Goal: Obtain resource: Download file/media

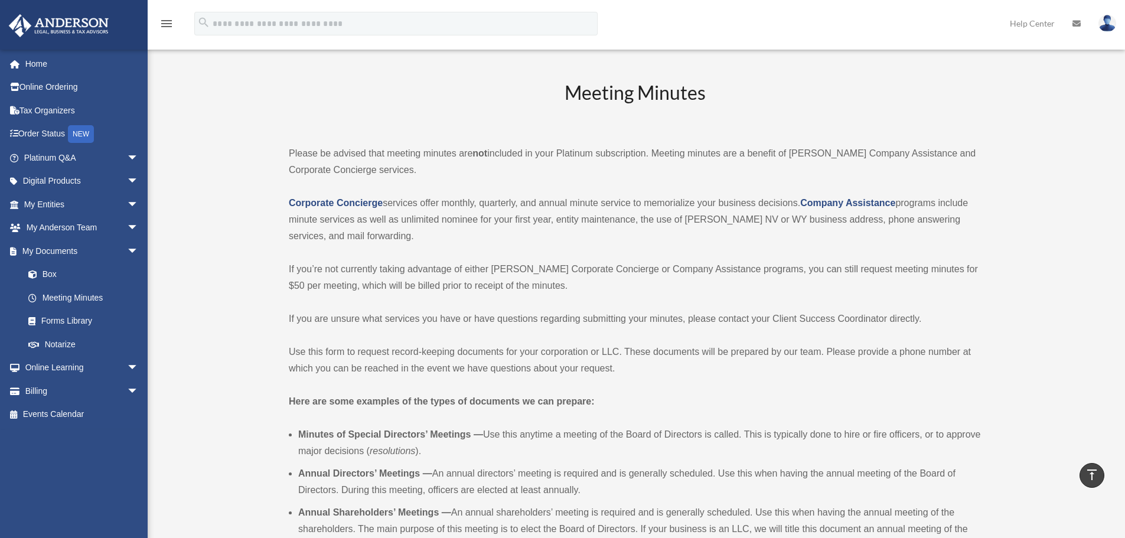
scroll to position [1416, 0]
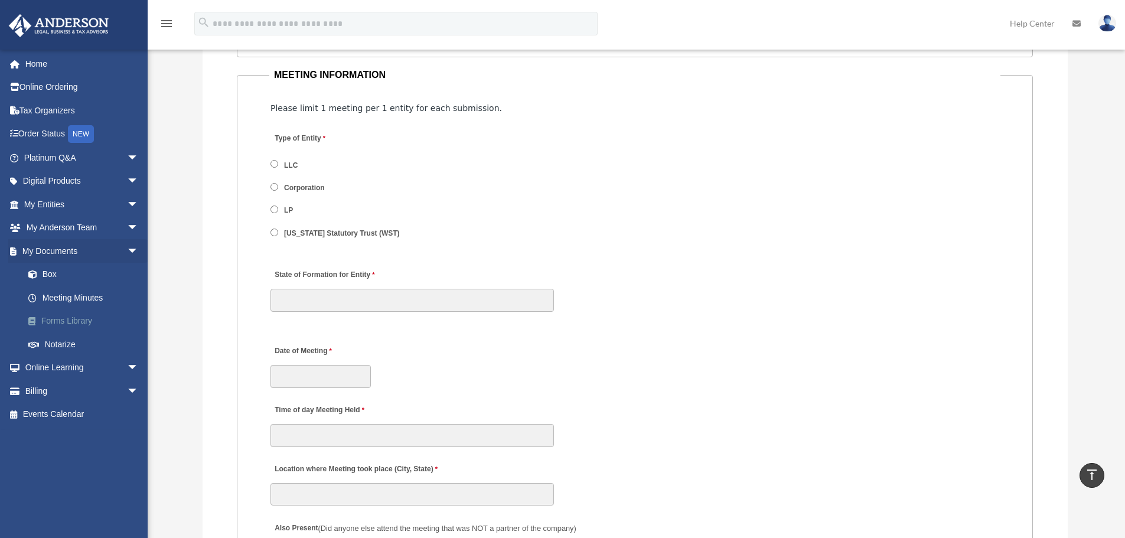
click at [75, 316] on link "Forms Library" at bounding box center [87, 321] width 140 height 24
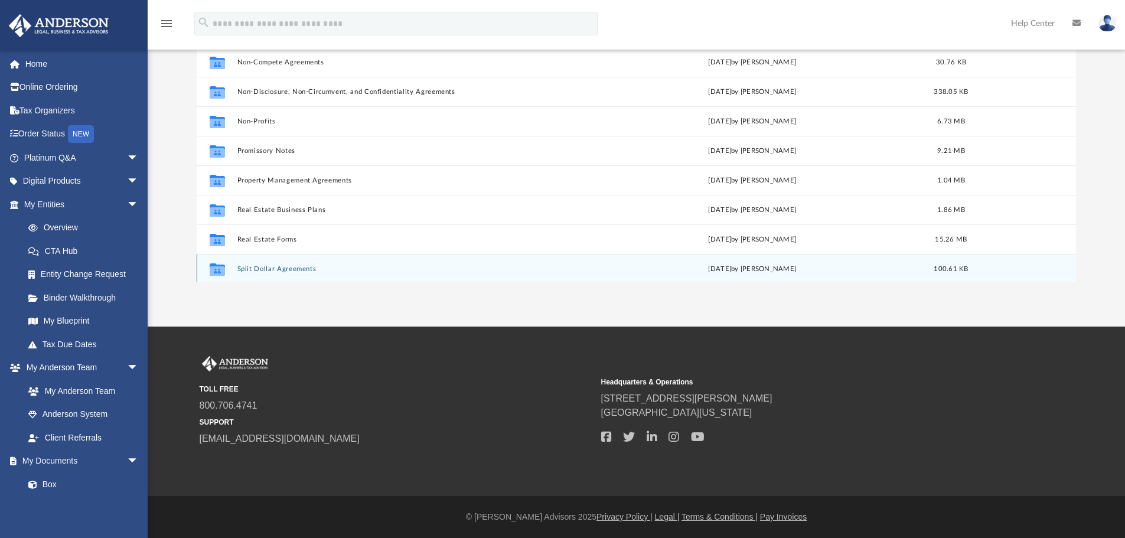
scroll to position [582, 0]
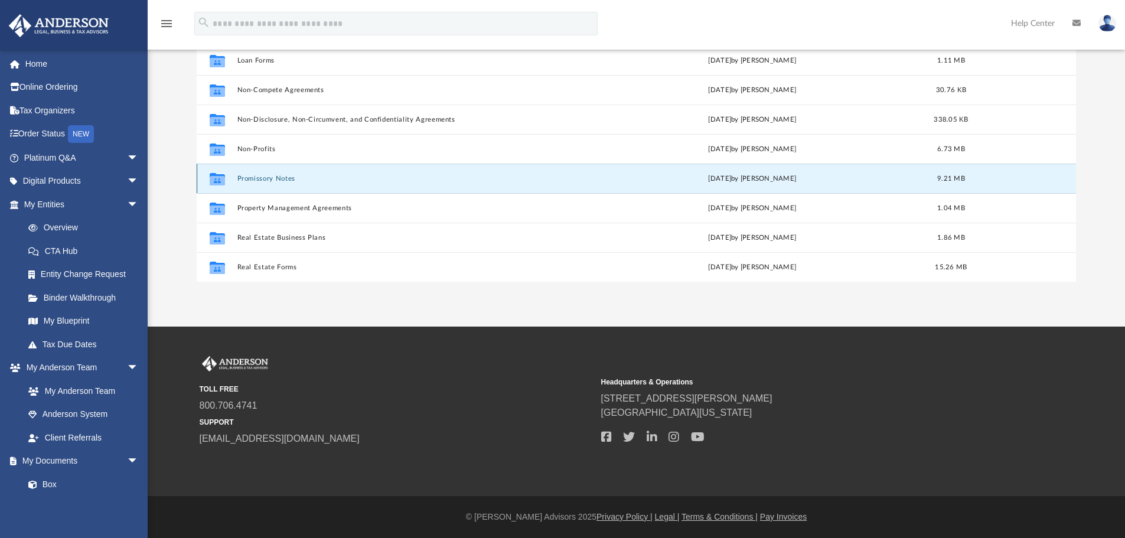
click at [243, 175] on button "Promissory Notes" at bounding box center [407, 179] width 340 height 8
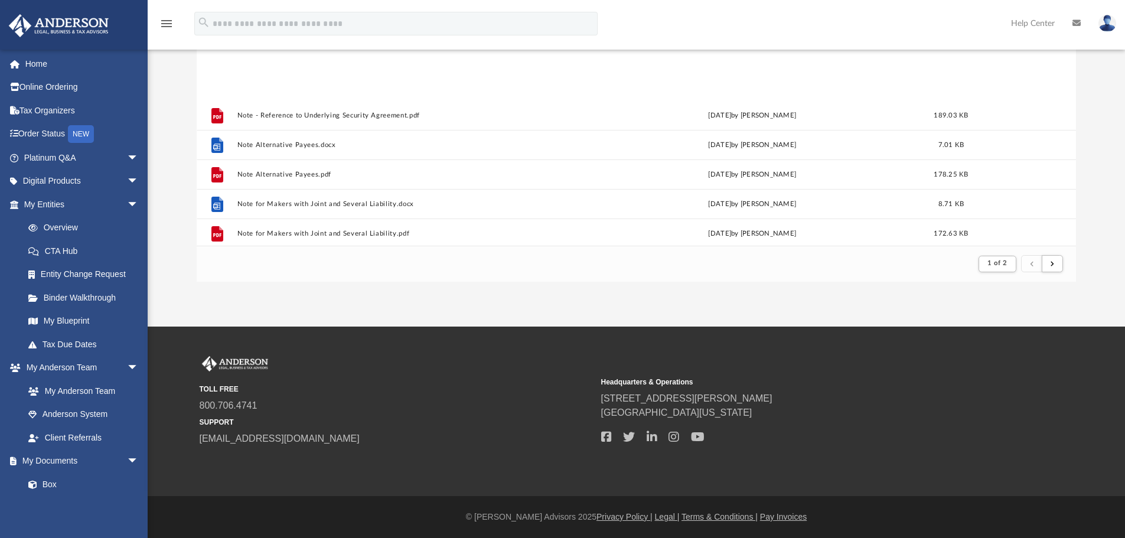
scroll to position [1267, 0]
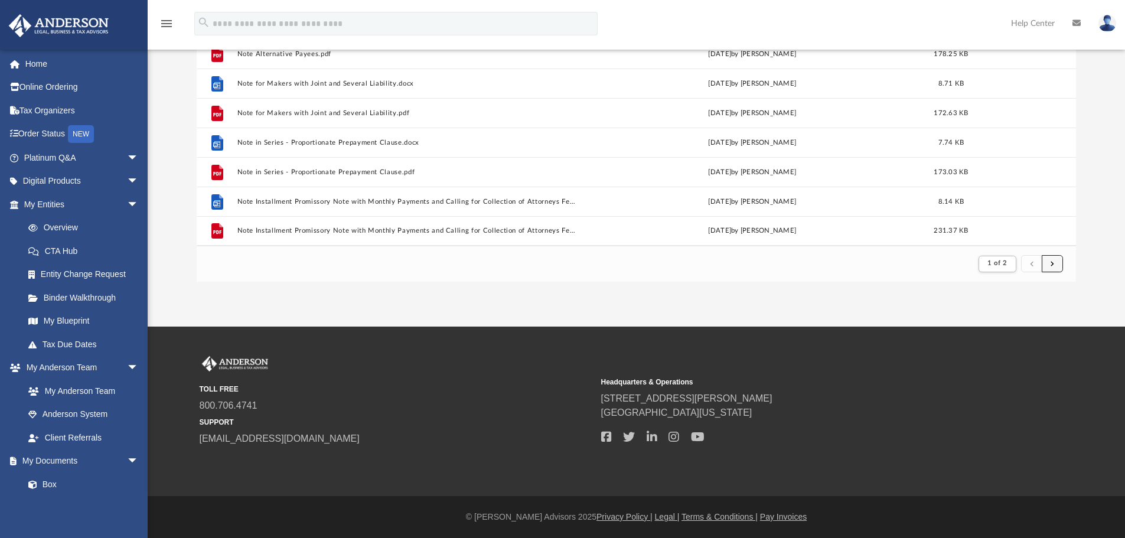
click at [1054, 266] on button "submit" at bounding box center [1051, 263] width 21 height 17
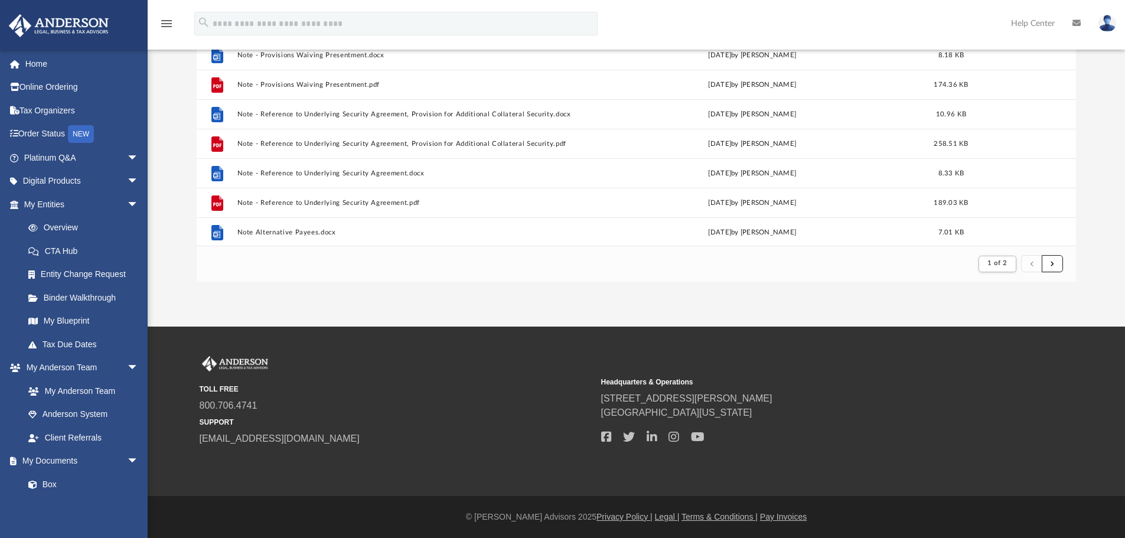
scroll to position [1031, 0]
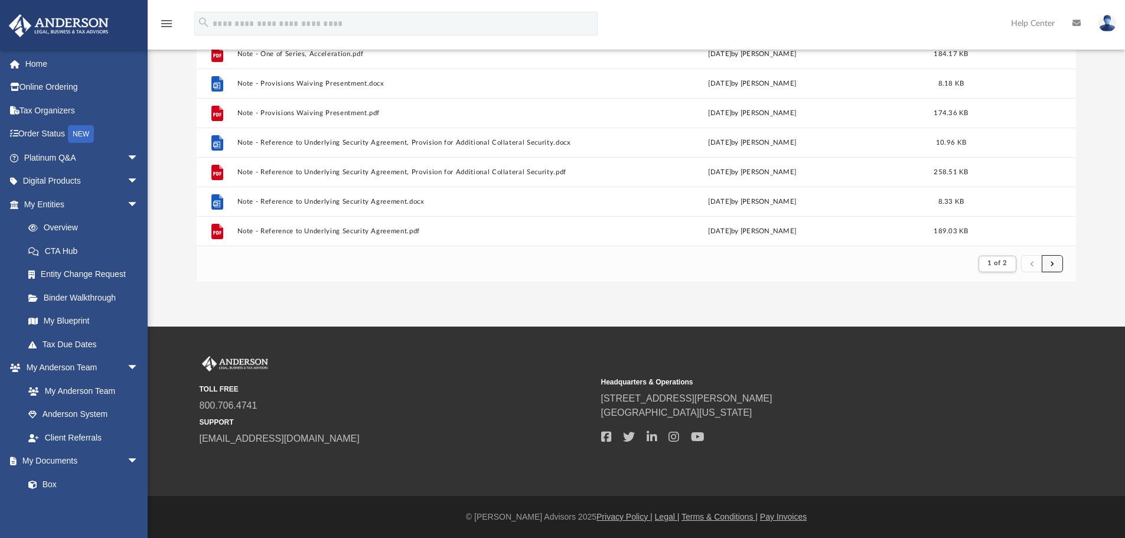
click at [1048, 264] on button "submit" at bounding box center [1051, 263] width 21 height 17
click at [1051, 263] on span "submit" at bounding box center [1052, 263] width 4 height 6
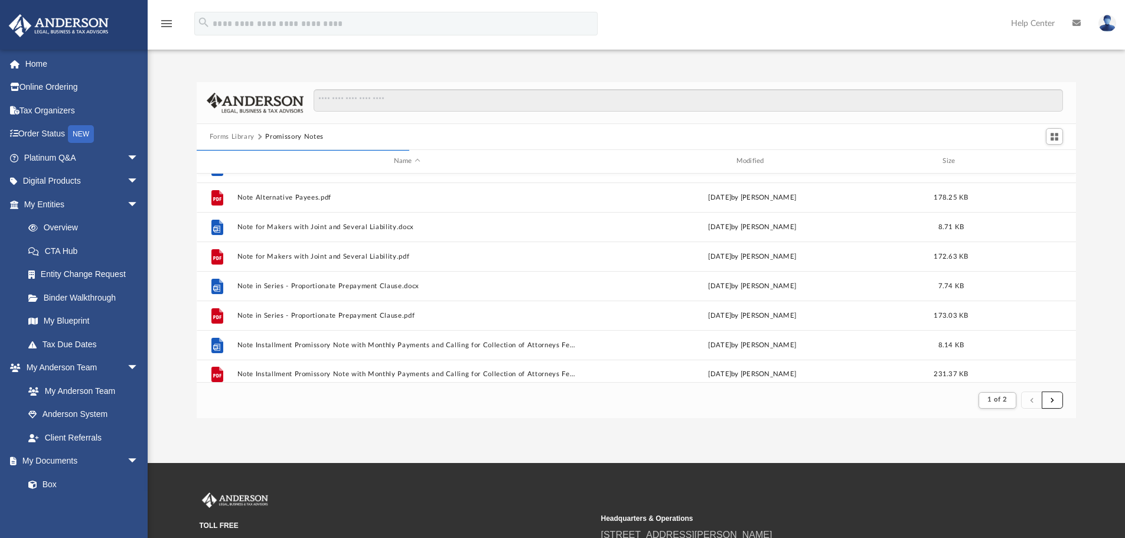
scroll to position [1267, 0]
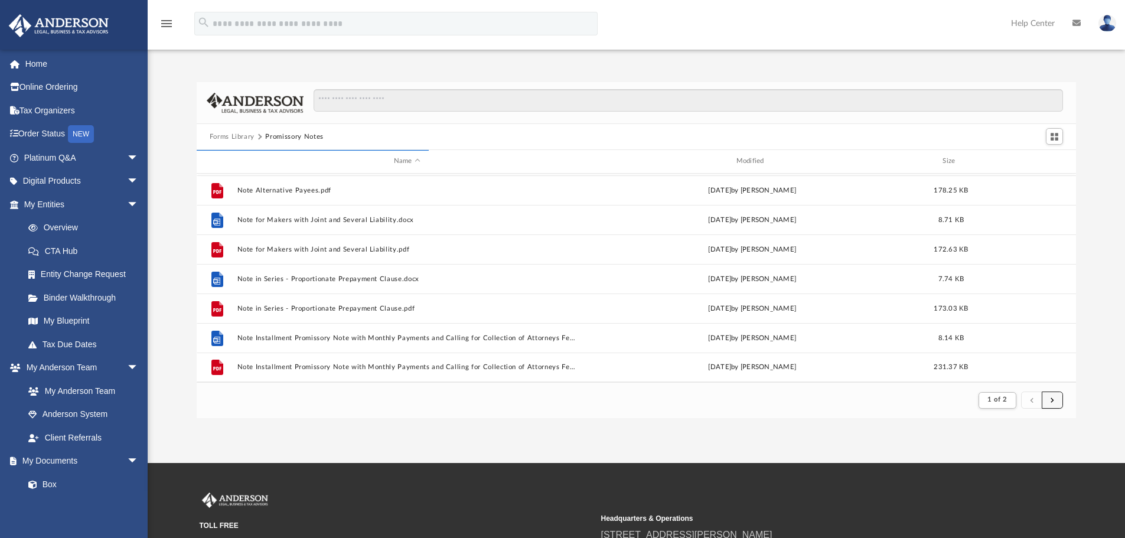
click at [1054, 399] on button "submit" at bounding box center [1051, 399] width 21 height 17
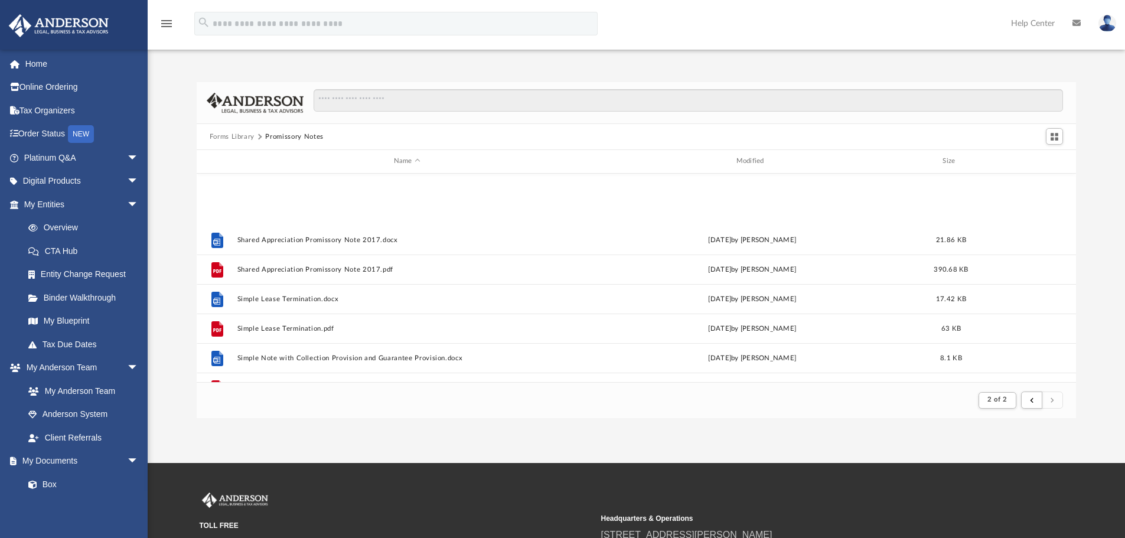
scroll to position [1063, 0]
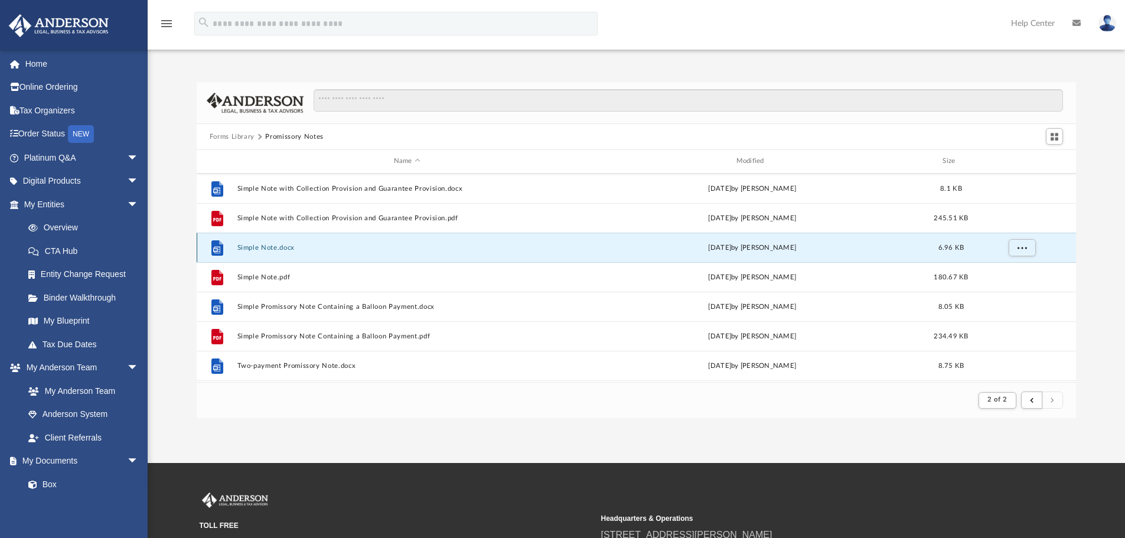
click at [250, 249] on button "Simple Note.docx" at bounding box center [407, 248] width 340 height 8
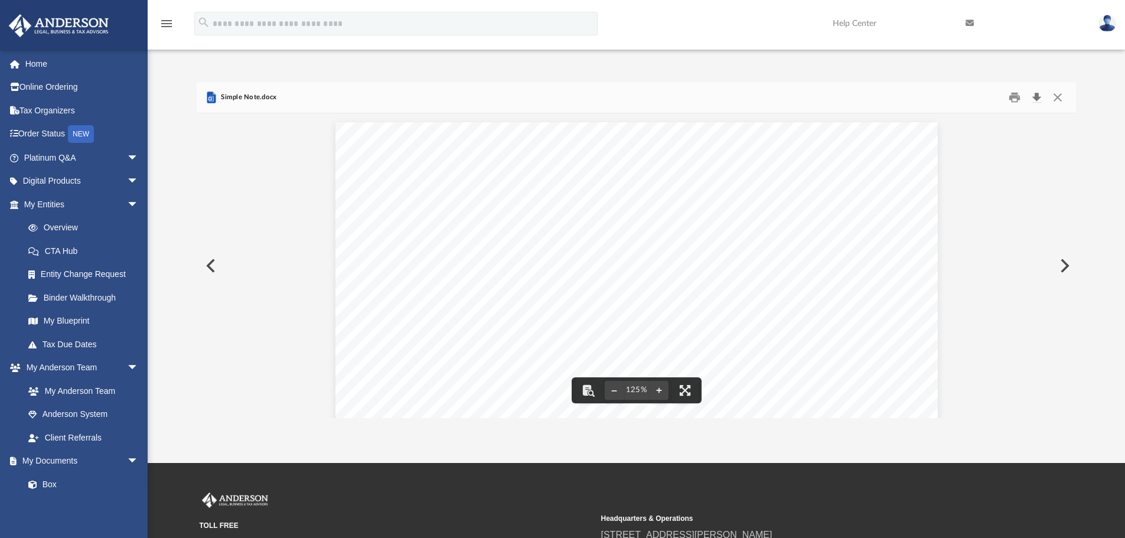
click at [1036, 96] on button "Download" at bounding box center [1035, 98] width 21 height 18
click at [1056, 97] on button "Close" at bounding box center [1057, 98] width 21 height 18
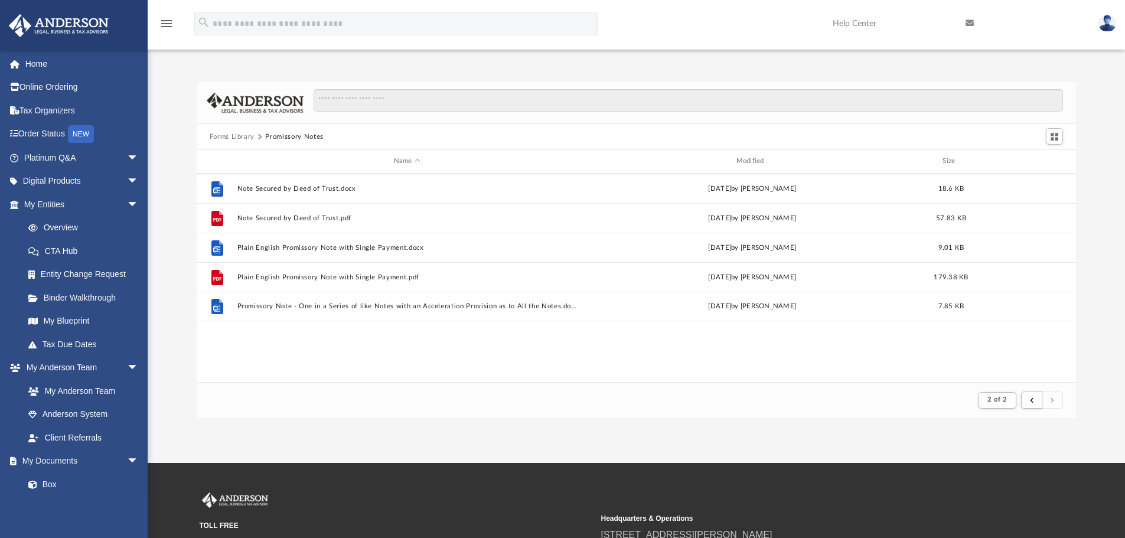
scroll to position [0, 0]
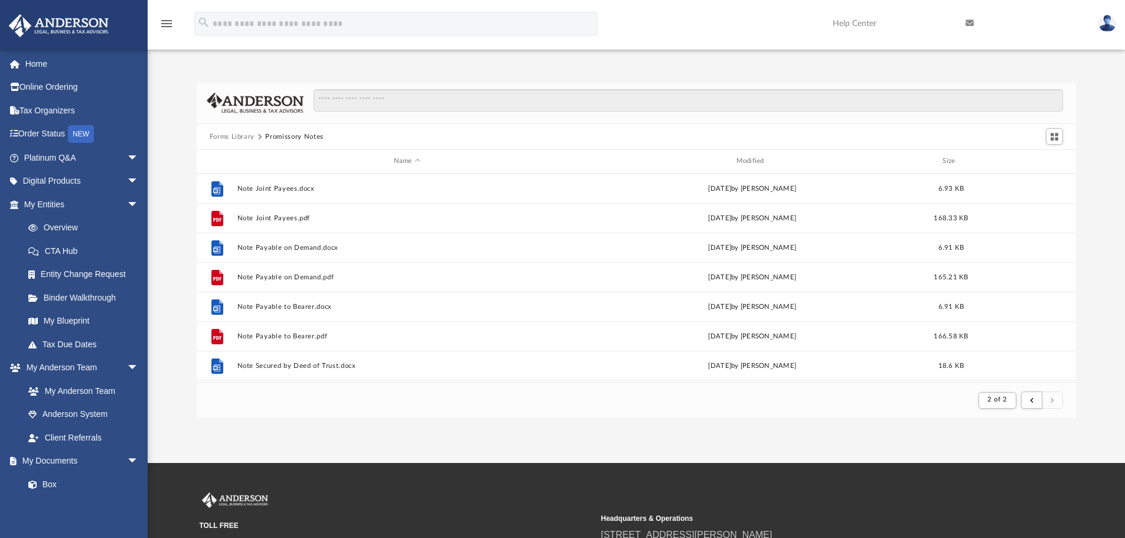
click at [234, 138] on button "Forms Library" at bounding box center [232, 137] width 45 height 11
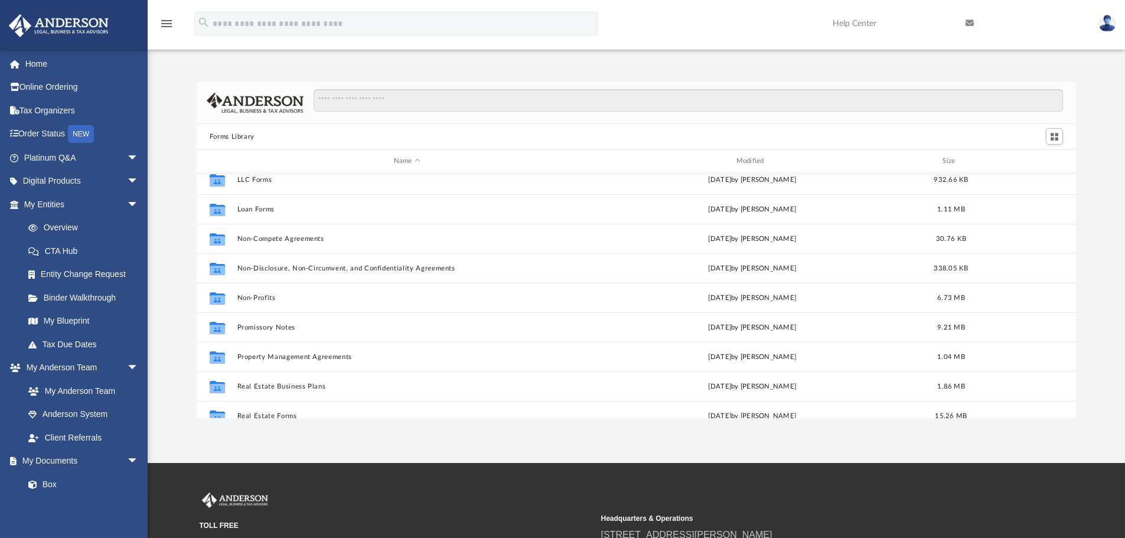
scroll to position [590, 0]
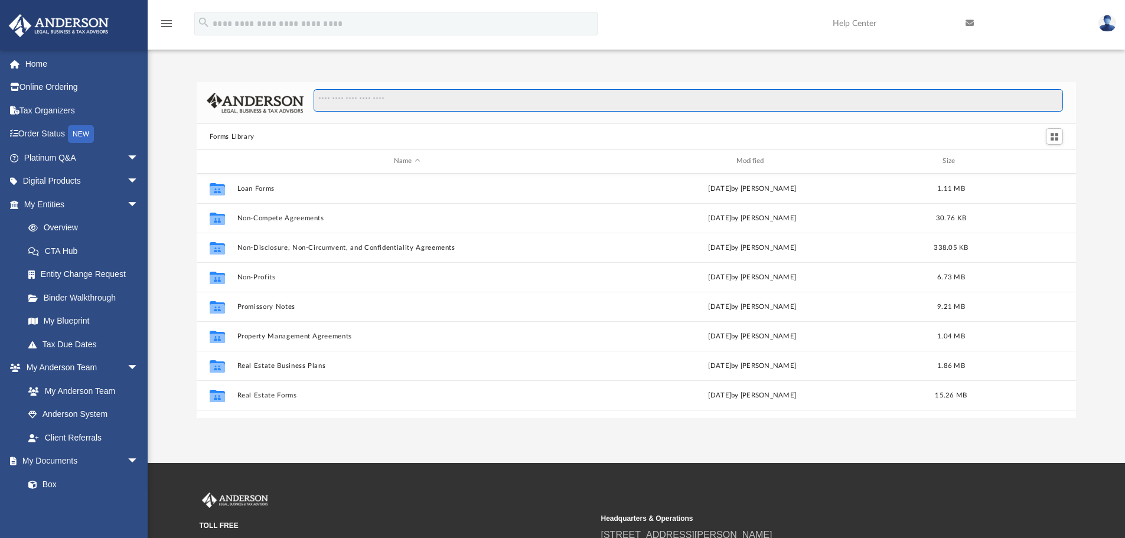
click at [361, 104] on input "Search files and folders" at bounding box center [687, 100] width 749 height 22
type input "**********"
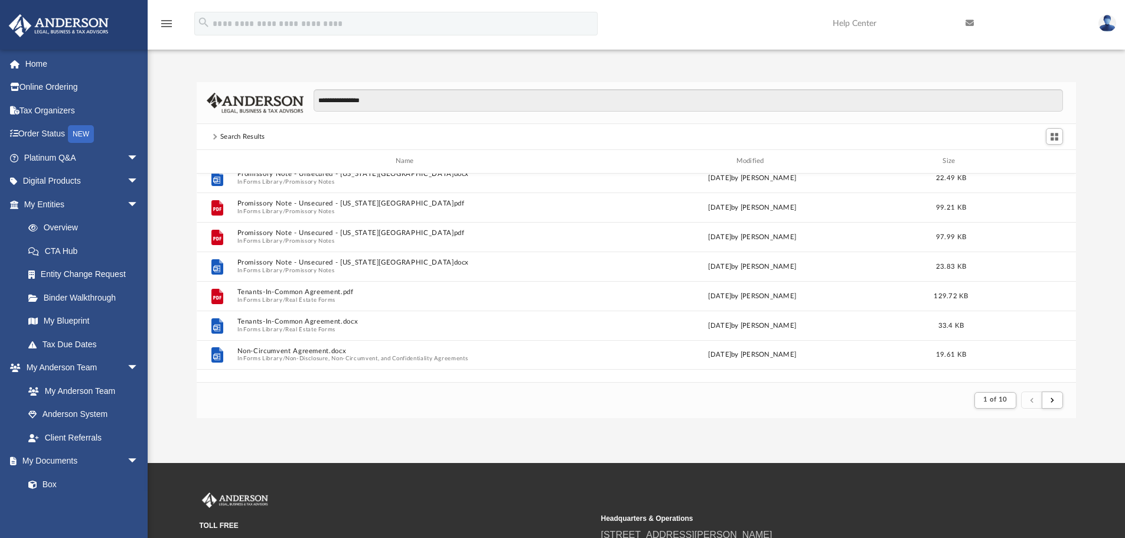
scroll to position [0, 0]
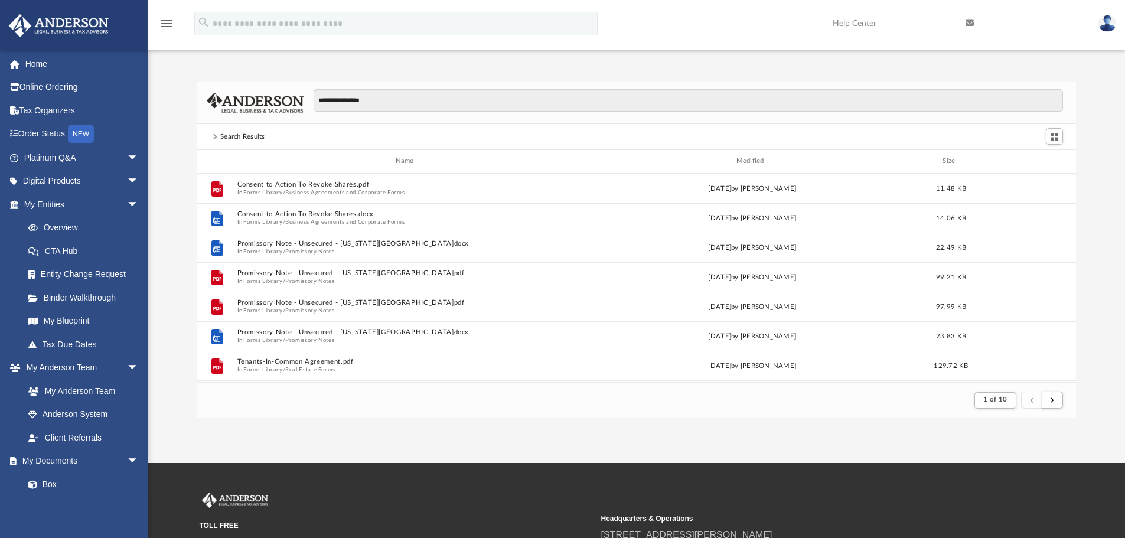
click at [214, 136] on span at bounding box center [214, 137] width 6 height 6
click at [228, 136] on div "Search Results" at bounding box center [242, 137] width 45 height 11
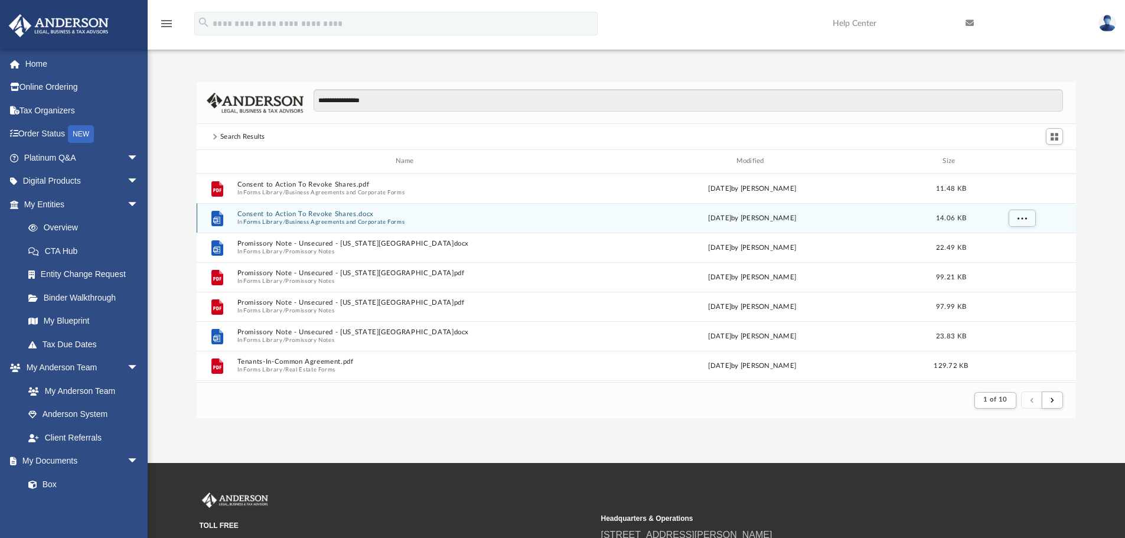
click at [270, 218] on button "Forms Library" at bounding box center [262, 222] width 39 height 8
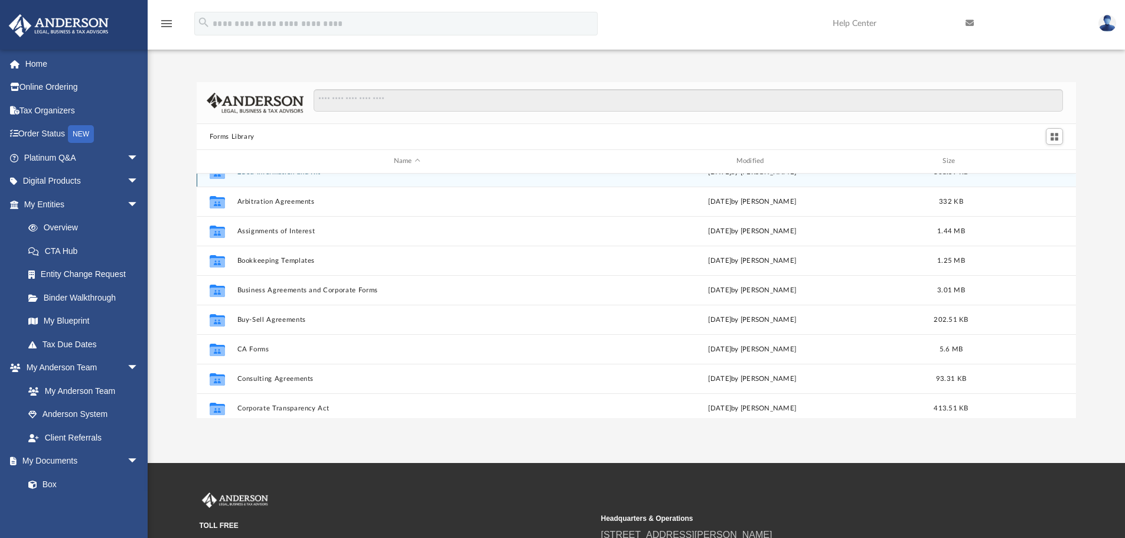
scroll to position [59, 0]
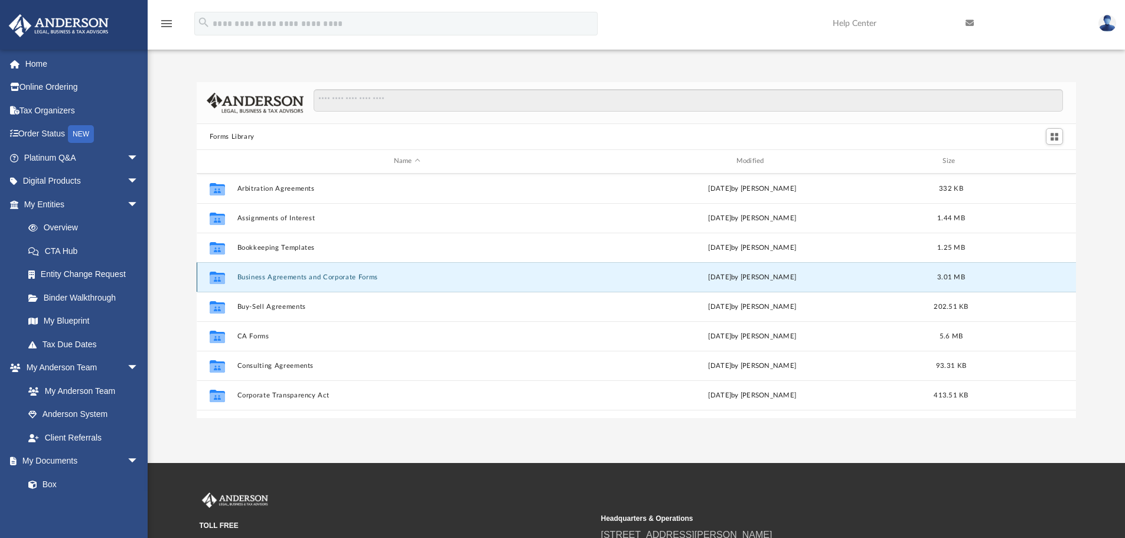
click at [286, 277] on button "Business Agreements and Corporate Forms" at bounding box center [407, 277] width 340 height 8
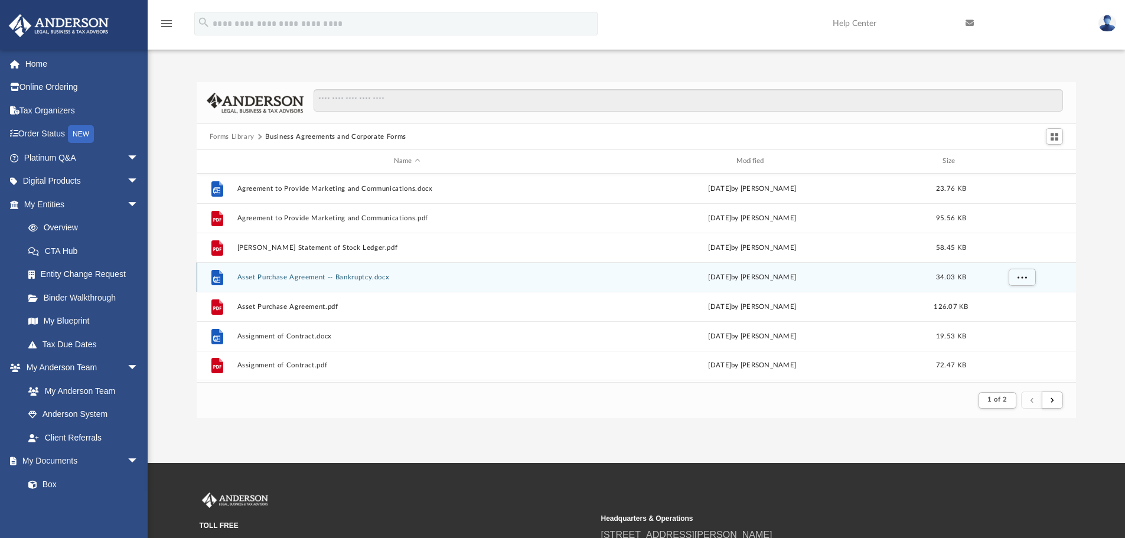
scroll to position [223, 870]
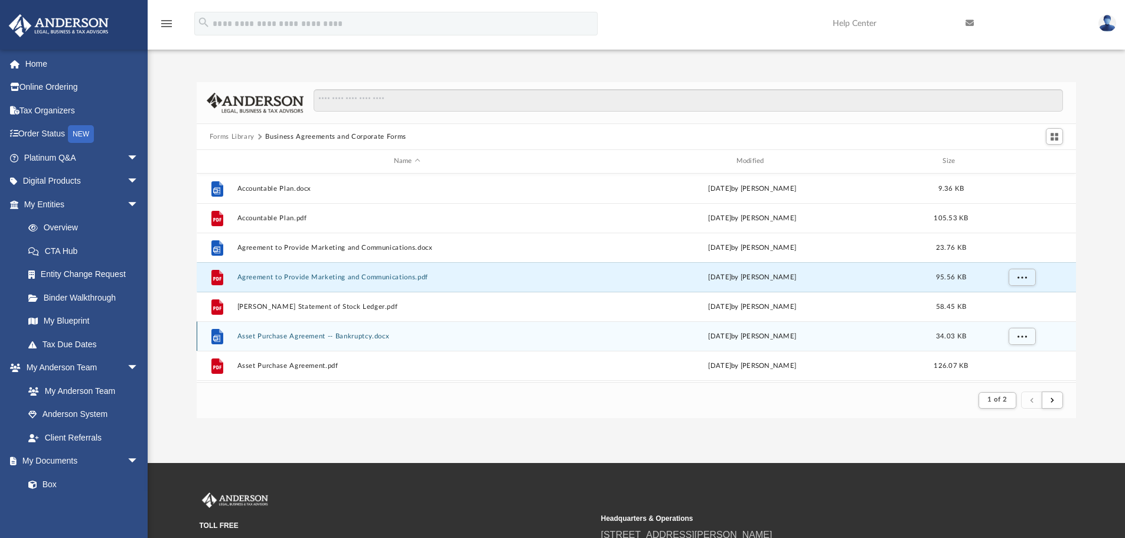
click at [286, 277] on button "Agreement to Provide Marketing and Communications.pdf" at bounding box center [407, 277] width 340 height 8
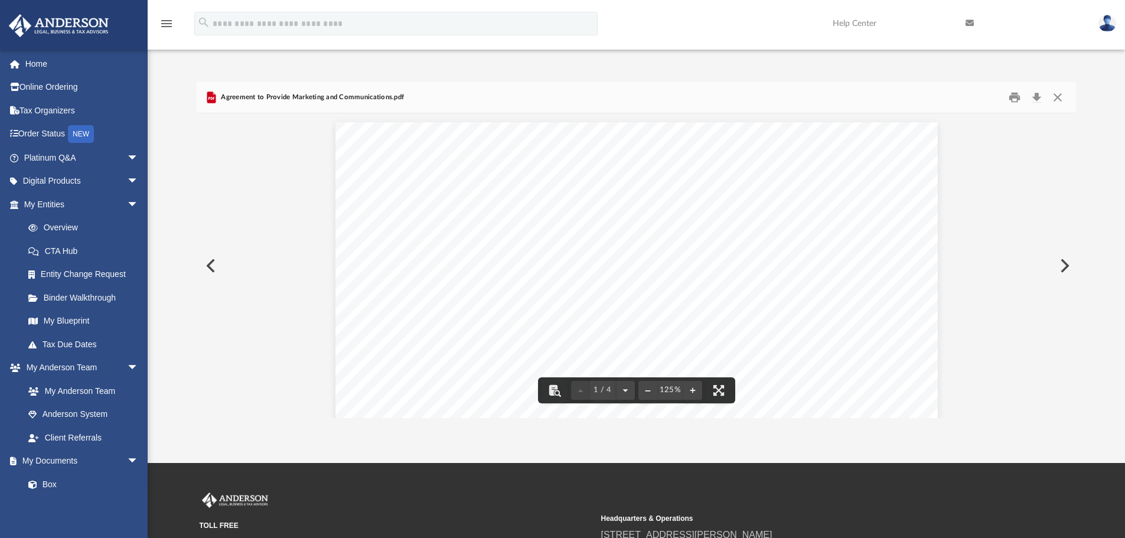
click at [210, 263] on button "Preview" at bounding box center [210, 265] width 26 height 33
click at [1057, 98] on button "Close" at bounding box center [1057, 98] width 21 height 18
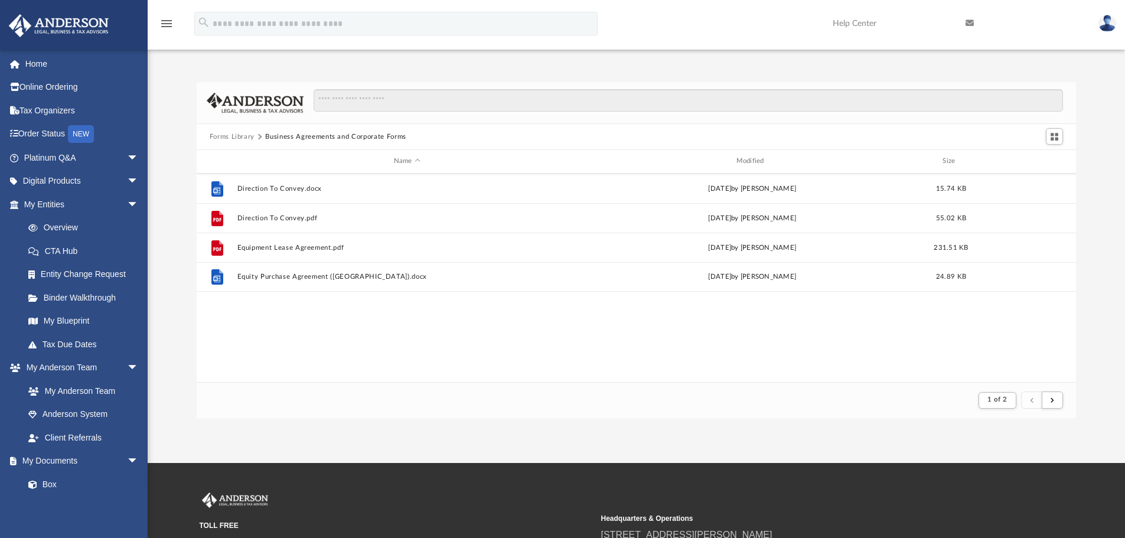
scroll to position [472, 0]
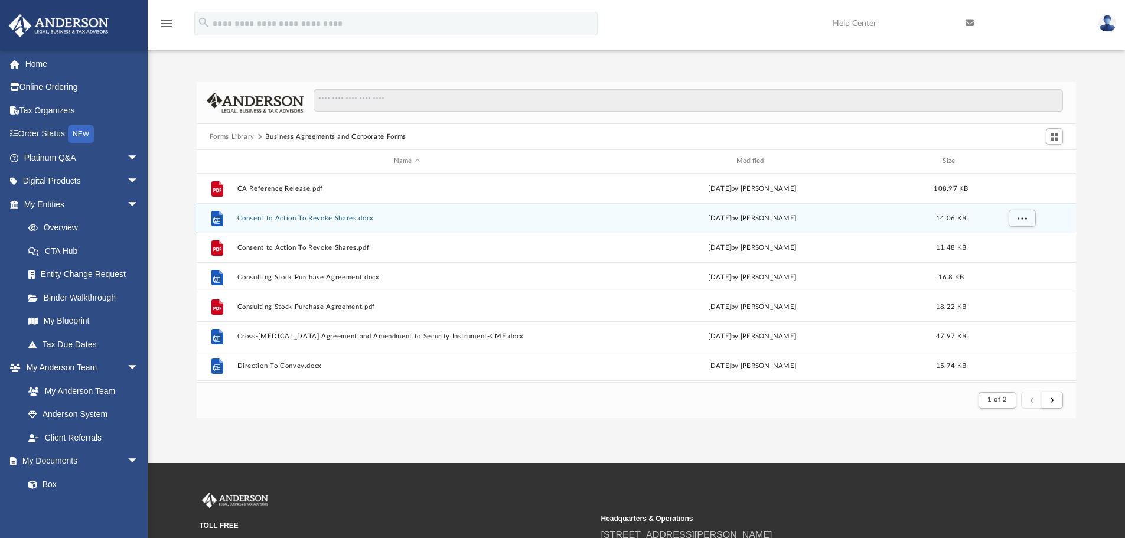
click at [273, 217] on button "Consent to Action To Revoke Shares.docx" at bounding box center [407, 218] width 340 height 8
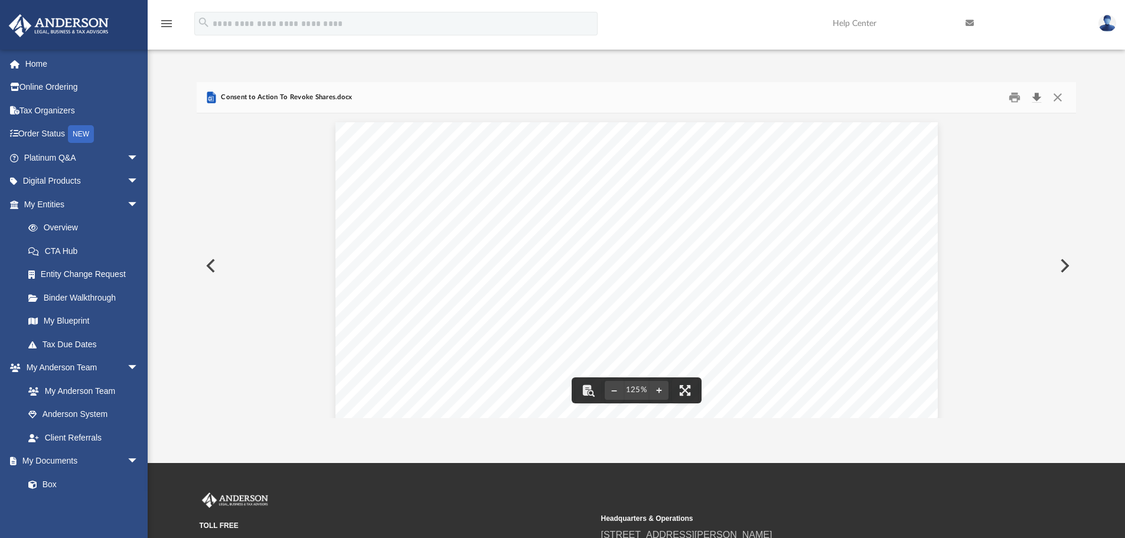
click at [1035, 101] on button "Download" at bounding box center [1035, 98] width 21 height 18
click at [211, 264] on button "Preview" at bounding box center [210, 265] width 26 height 33
click at [1063, 97] on button "Close" at bounding box center [1057, 98] width 21 height 18
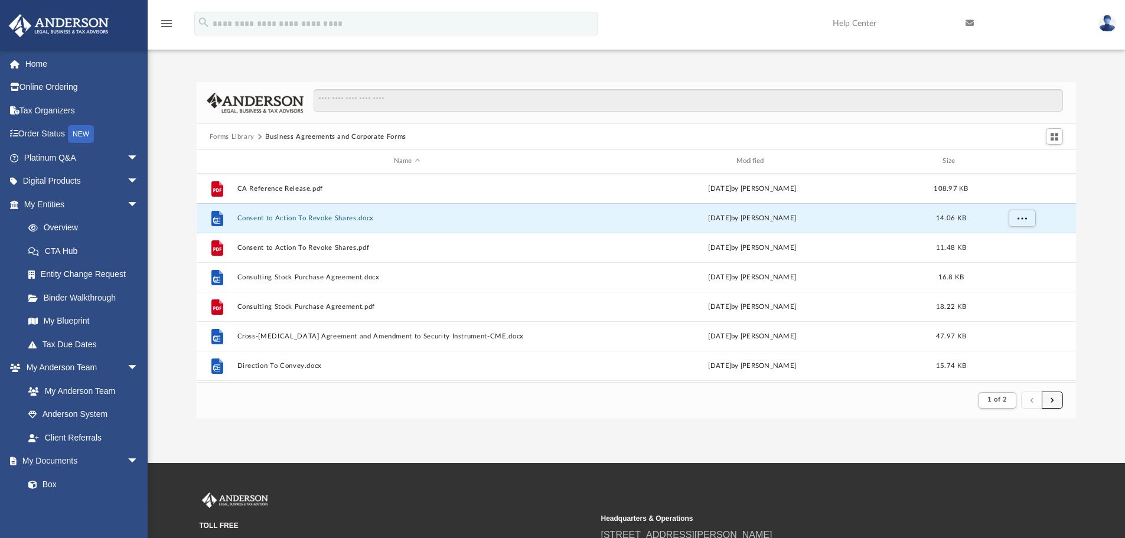
click at [1052, 397] on span "submit" at bounding box center [1052, 400] width 4 height 6
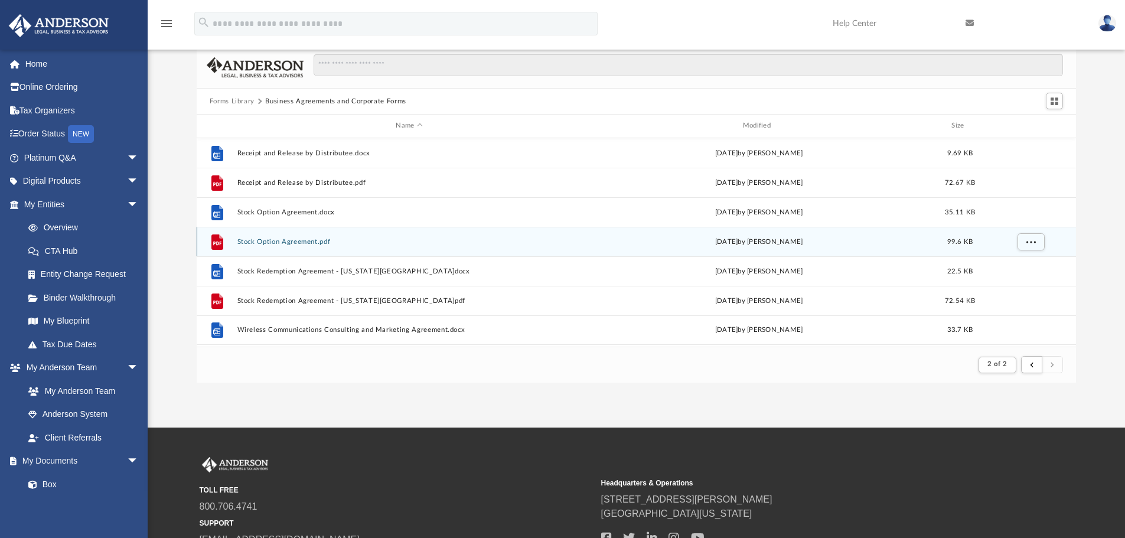
scroll to position [0, 0]
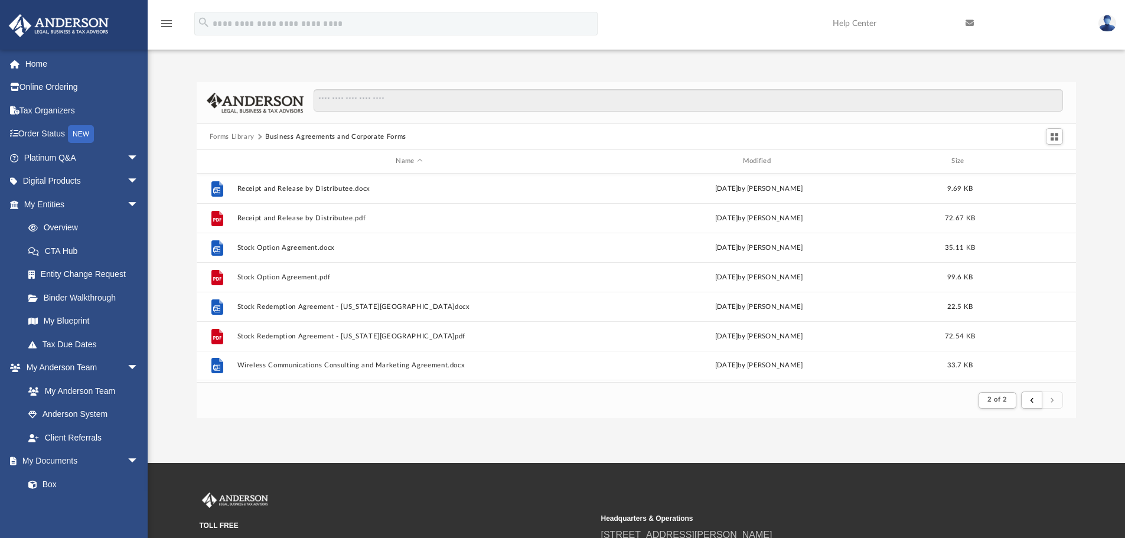
click at [213, 133] on button "Forms Library" at bounding box center [232, 137] width 45 height 11
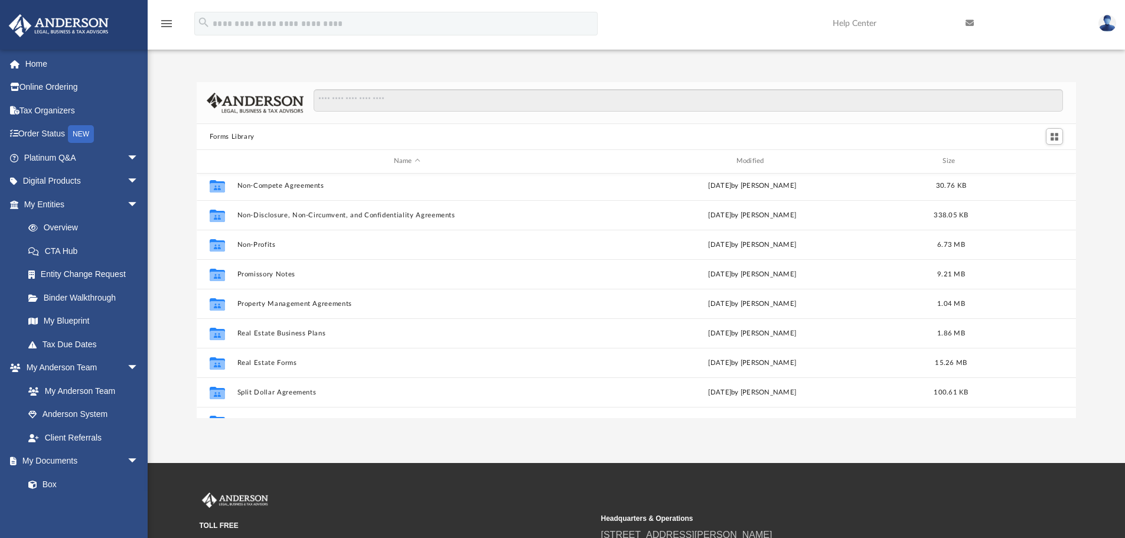
scroll to position [641, 0]
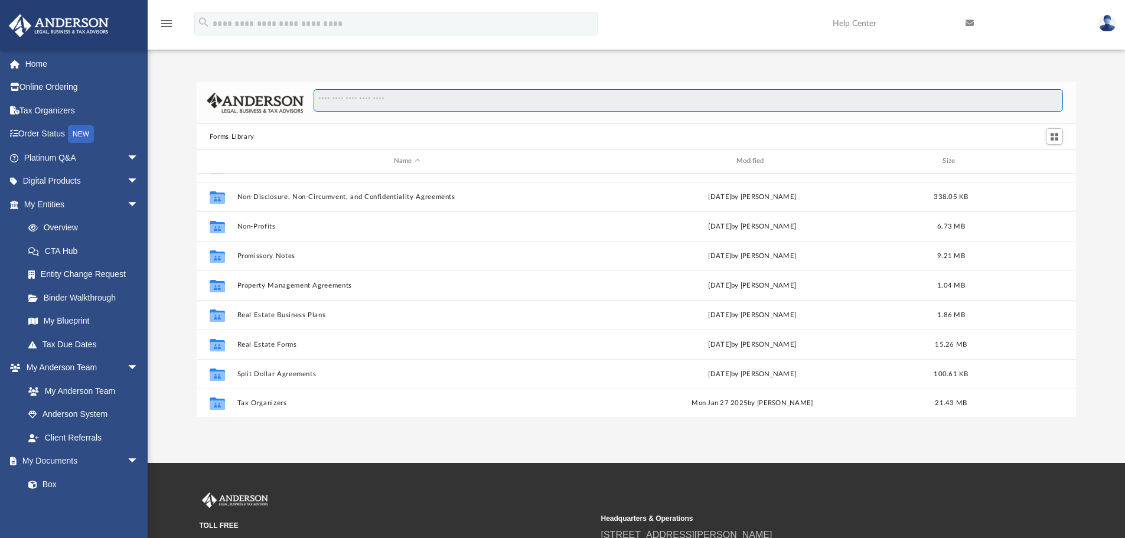
click at [325, 100] on input "Search files and folders" at bounding box center [687, 100] width 749 height 22
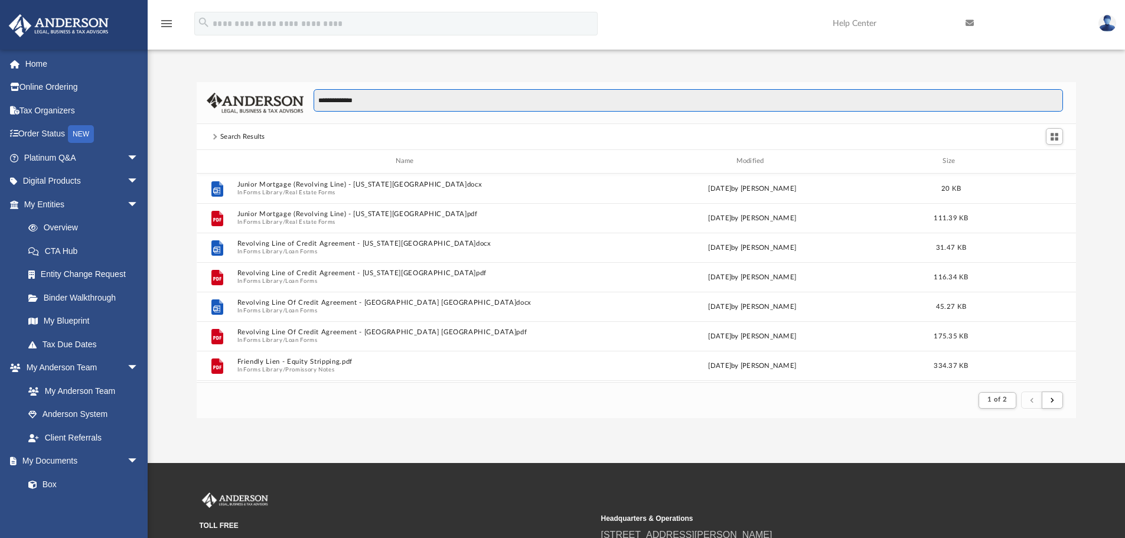
scroll to position [223, 870]
type input "**********"
